Goal: Obtain resource: Obtain resource

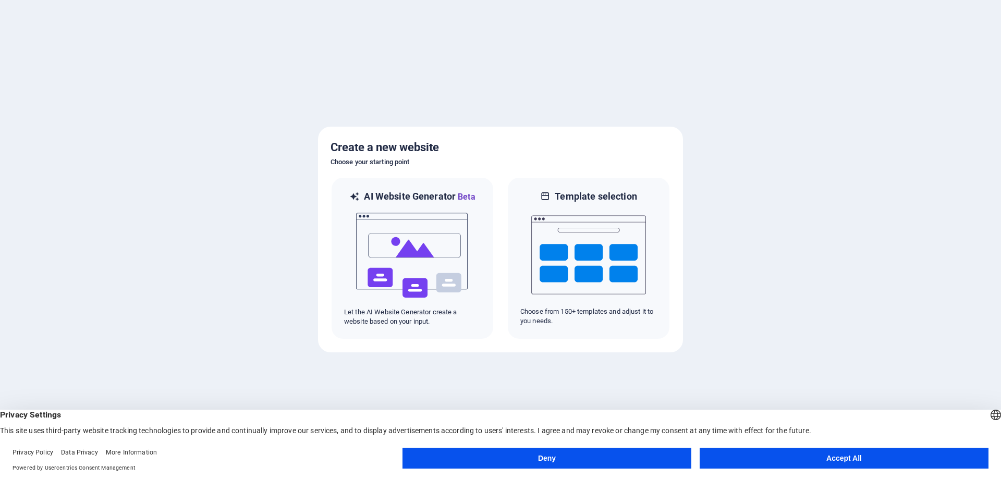
click at [837, 457] on button "Accept All" at bounding box center [844, 458] width 289 height 21
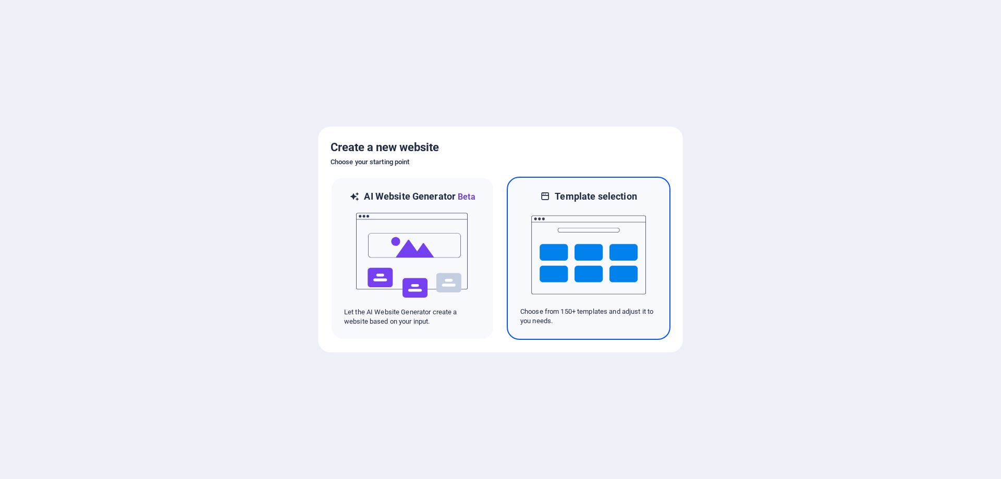
click at [605, 262] on img at bounding box center [588, 255] width 115 height 104
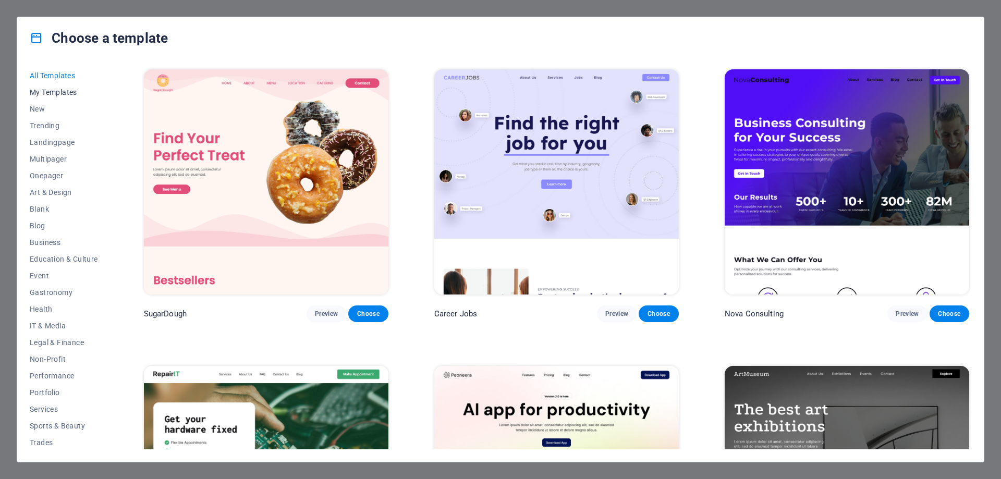
click at [50, 90] on span "My Templates" at bounding box center [64, 92] width 68 height 8
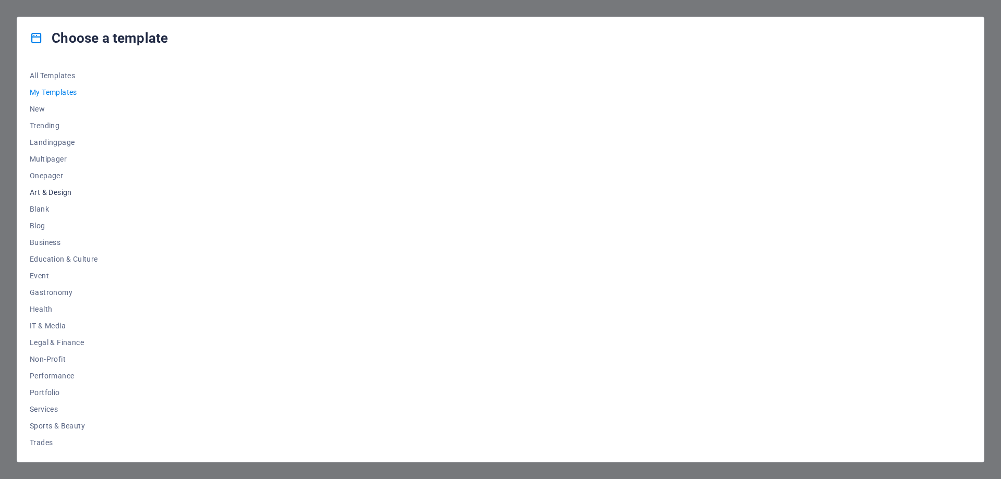
click at [52, 193] on span "Art & Design" at bounding box center [64, 192] width 68 height 8
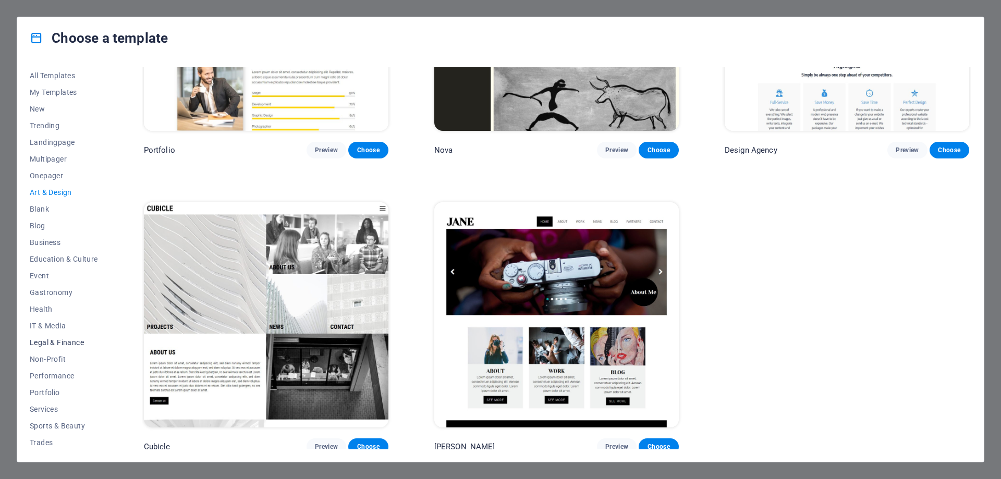
scroll to position [35, 0]
click at [48, 407] on span "Trades" at bounding box center [64, 407] width 68 height 8
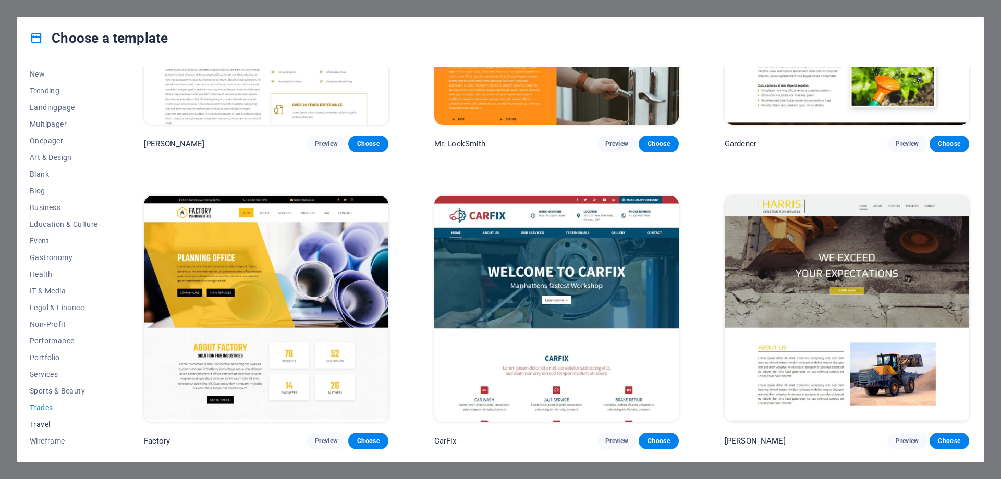
scroll to position [0, 0]
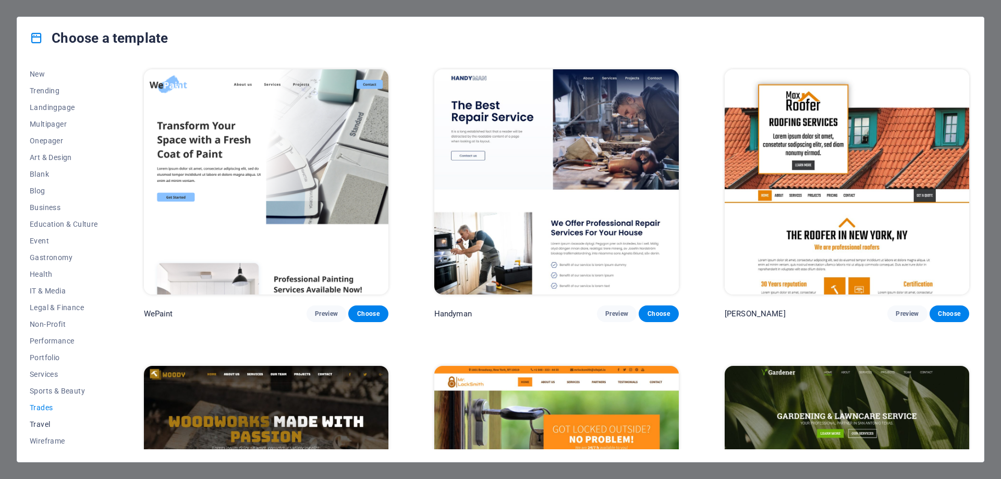
click at [47, 421] on span "Travel" at bounding box center [64, 424] width 68 height 8
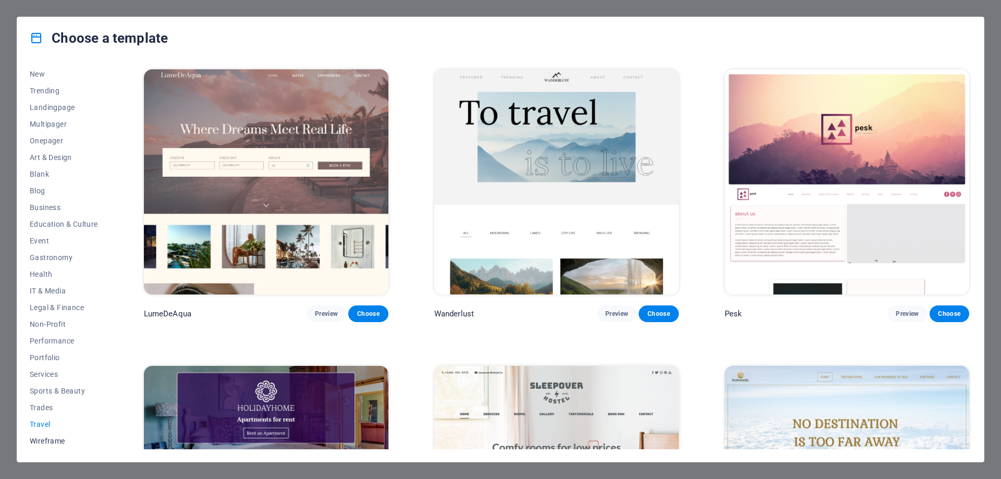
click at [46, 443] on span "Wireframe" at bounding box center [64, 441] width 68 height 8
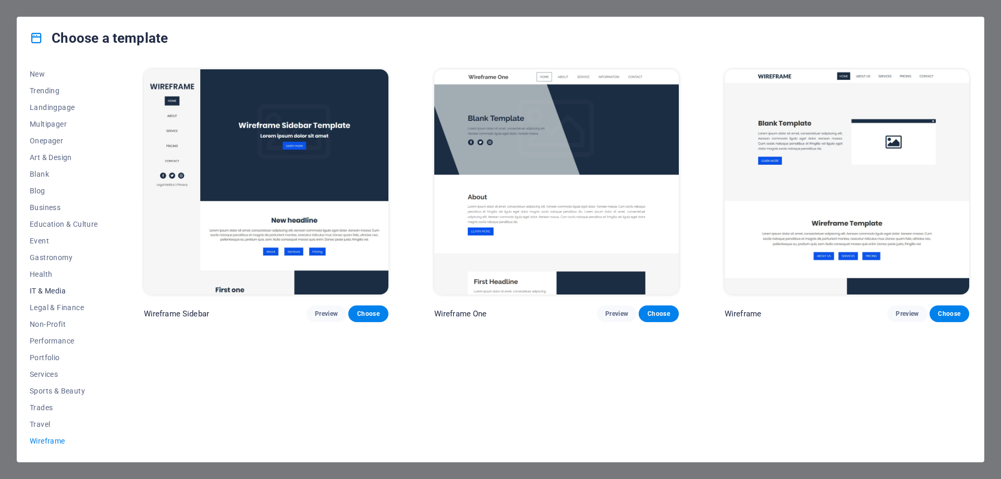
click at [54, 287] on span "IT & Media" at bounding box center [64, 291] width 68 height 8
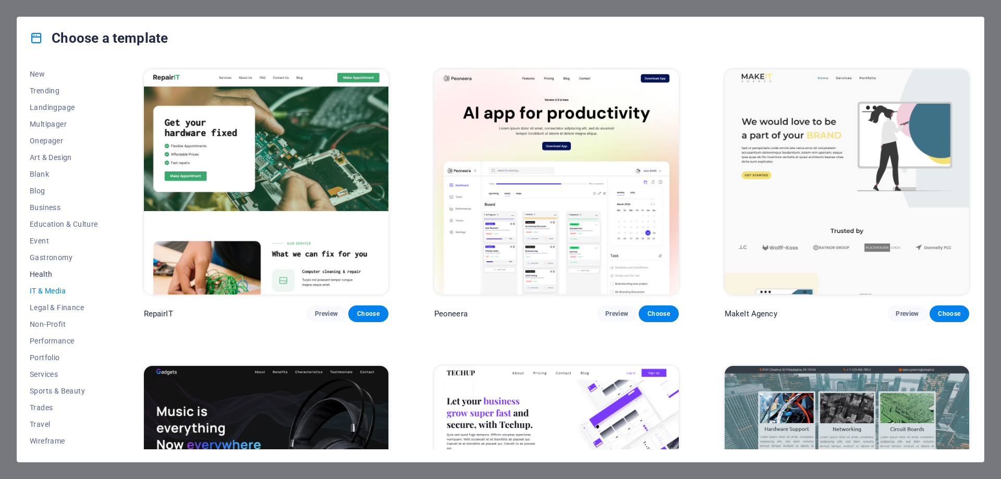
click at [46, 271] on span "Health" at bounding box center [64, 274] width 68 height 8
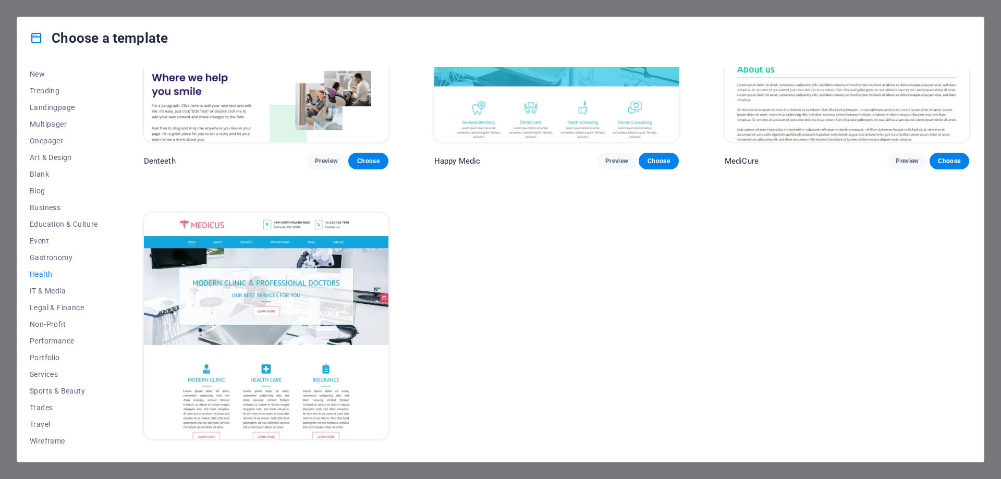
scroll to position [463, 0]
